Goal: Find specific page/section: Find specific page/section

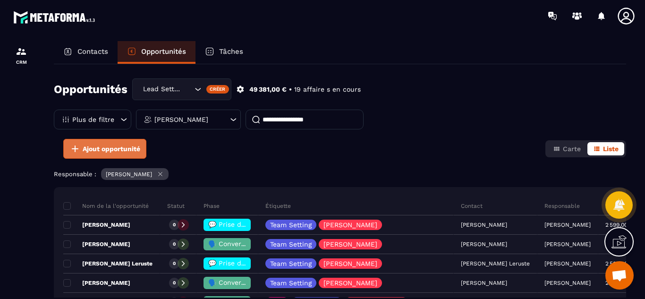
drag, startPoint x: 0, startPoint y: 0, endPoint x: 102, endPoint y: 88, distance: 134.7
click at [102, 144] on span "Ajout opportunité" at bounding box center [112, 148] width 58 height 9
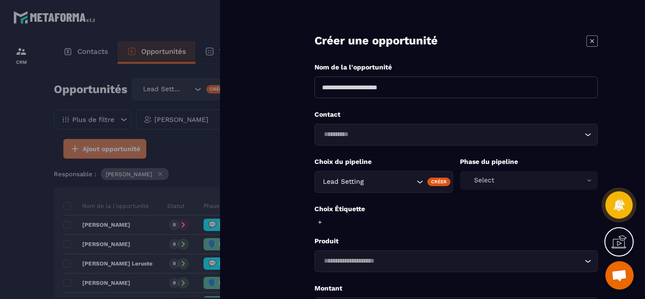
scroll to position [57, 0]
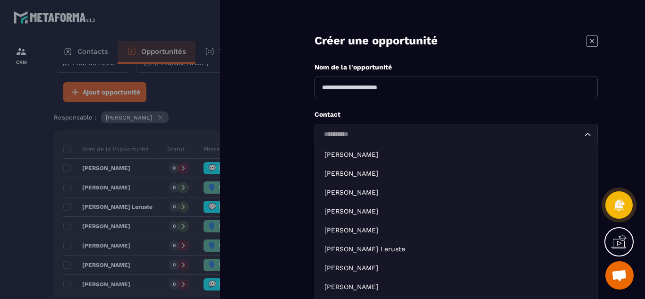
click at [342, 137] on input "Search for option" at bounding box center [452, 134] width 262 height 10
paste input "**********"
type input "**********"
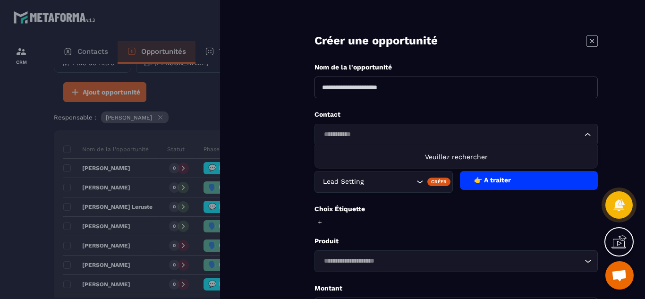
drag, startPoint x: 381, startPoint y: 137, endPoint x: 317, endPoint y: 134, distance: 64.3
click at [317, 134] on div "**********" at bounding box center [456, 135] width 283 height 22
click at [1, 184] on div at bounding box center [322, 149] width 645 height 299
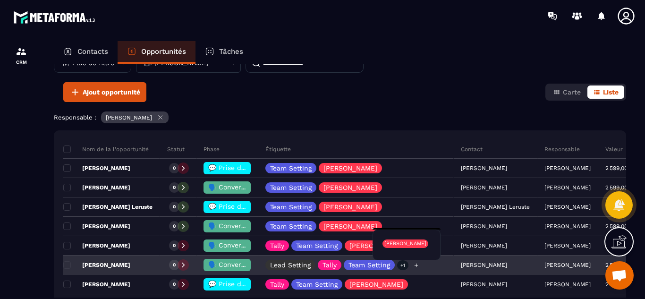
click at [400, 267] on p "+1" at bounding box center [402, 265] width 11 height 10
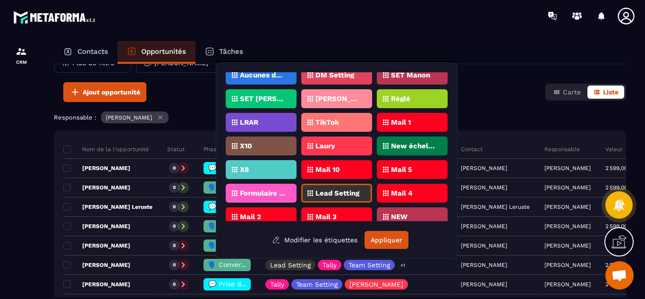
scroll to position [305, 0]
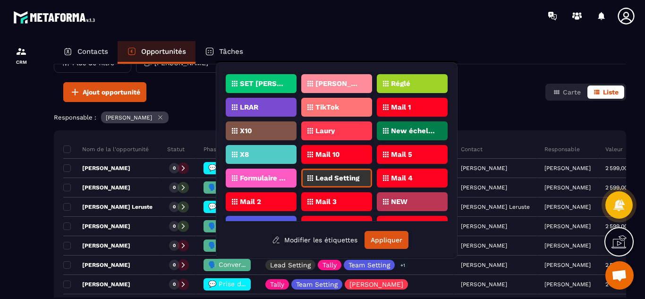
click at [320, 176] on p "Lead Setting" at bounding box center [338, 178] width 44 height 7
click at [36, 182] on div at bounding box center [21, 179] width 43 height 294
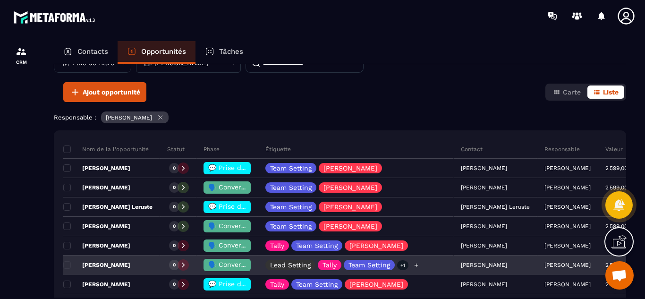
click at [413, 266] on icon at bounding box center [416, 265] width 6 height 6
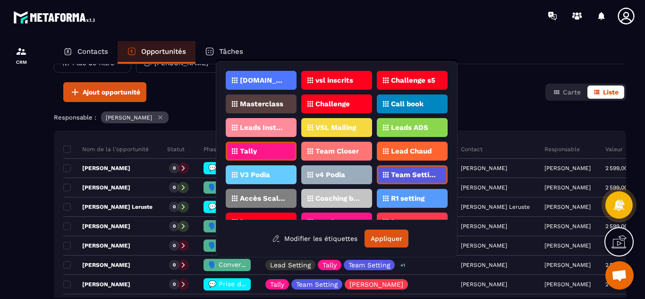
click at [42, 231] on div at bounding box center [21, 179] width 43 height 294
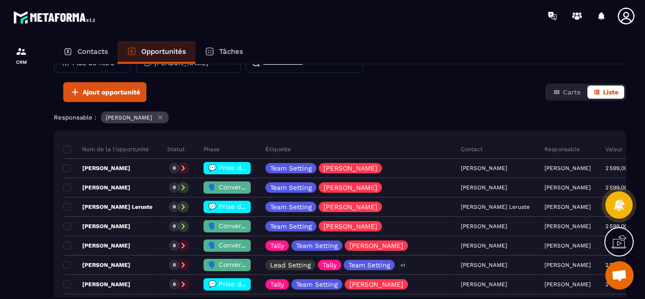
click at [90, 52] on p "Contacts" at bounding box center [92, 51] width 31 height 9
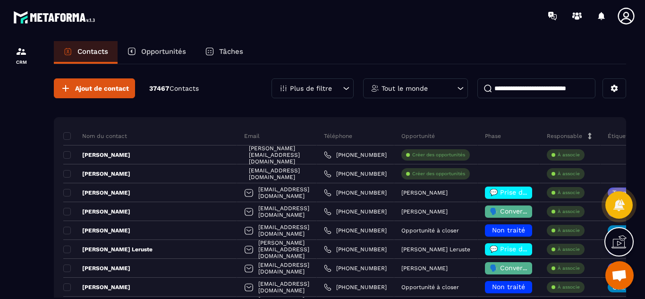
click at [21, 179] on div at bounding box center [21, 179] width 43 height 294
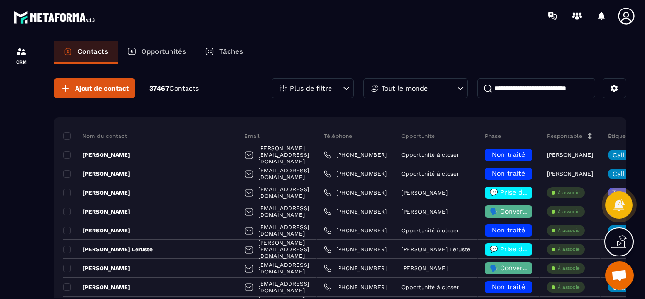
click at [12, 188] on div at bounding box center [21, 179] width 43 height 294
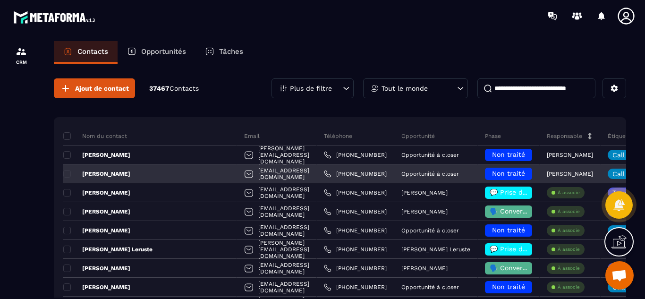
click at [570, 171] on div "[PERSON_NAME]" at bounding box center [570, 173] width 61 height 19
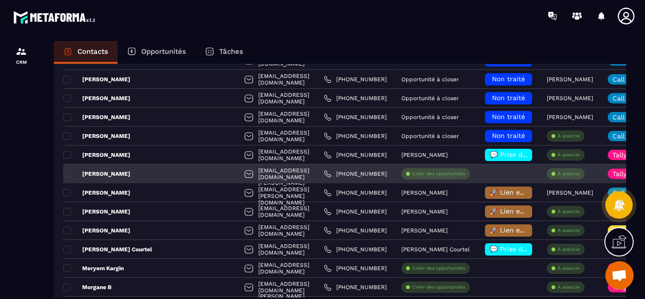
click at [107, 175] on p "[PERSON_NAME]" at bounding box center [96, 174] width 67 height 8
